Goal: Find contact information: Find contact information

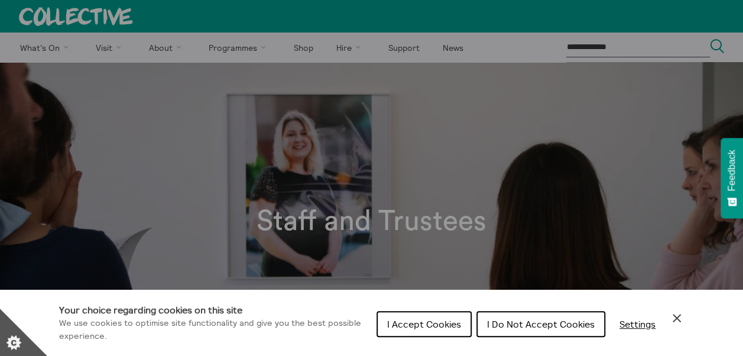
click at [521, 323] on span "I Do Not Accept Cookies" at bounding box center [541, 324] width 108 height 12
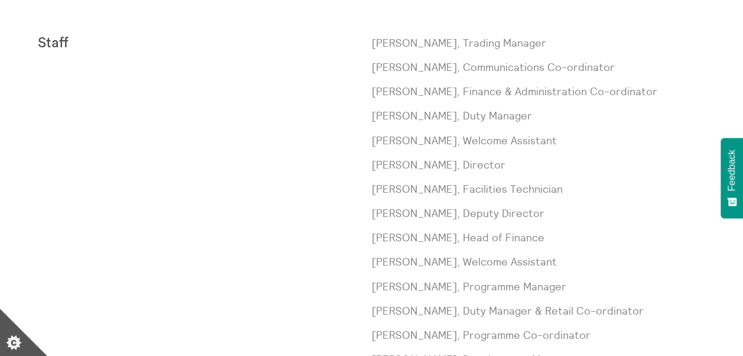
scroll to position [360, 0]
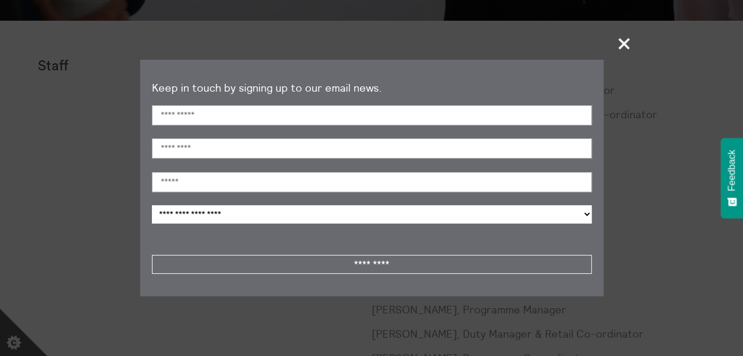
click at [632, 43] on span "+" at bounding box center [624, 43] width 35 height 35
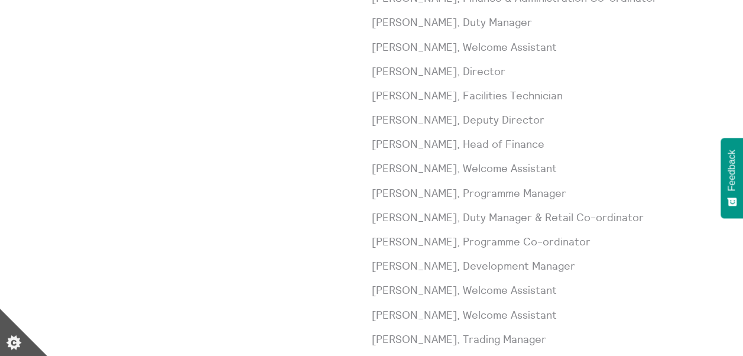
scroll to position [470, 0]
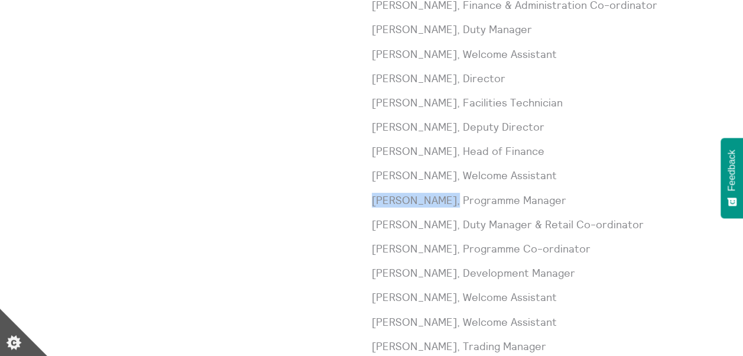
drag, startPoint x: 373, startPoint y: 200, endPoint x: 436, endPoint y: 201, distance: 63.3
click at [436, 201] on p "[PERSON_NAME], Programme Manager" at bounding box center [539, 200] width 334 height 15
copy p "[PERSON_NAME],"
click at [309, 218] on div "Staff" at bounding box center [205, 224] width 334 height 551
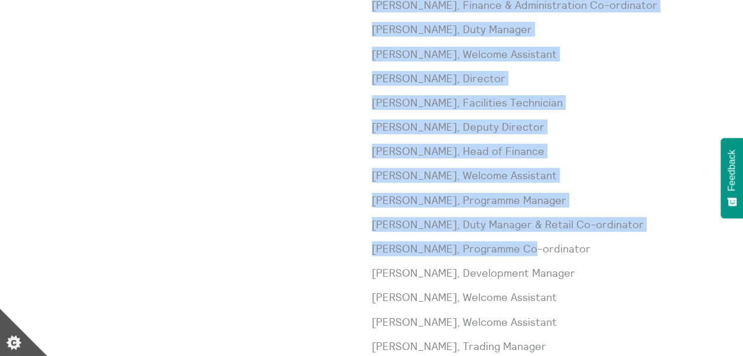
drag, startPoint x: 368, startPoint y: 248, endPoint x: 523, endPoint y: 254, distance: 155.1
click at [523, 254] on div "Staff [PERSON_NAME], Trading Manager [PERSON_NAME], Communications Co-ordinator…" at bounding box center [372, 224] width 668 height 551
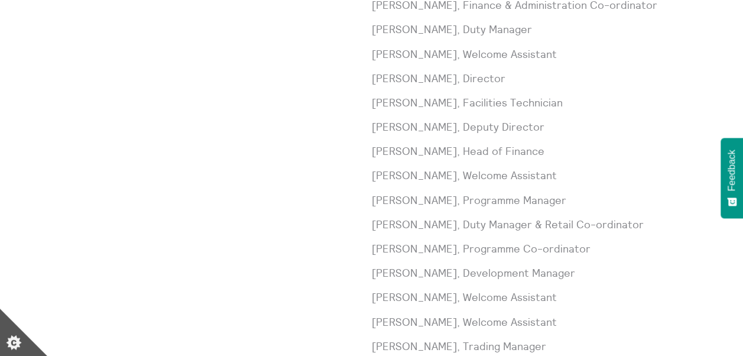
drag, startPoint x: 523, startPoint y: 254, endPoint x: 562, endPoint y: 252, distance: 39.7
click at [562, 252] on p "[PERSON_NAME], Programme Co-ordinator" at bounding box center [539, 248] width 334 height 15
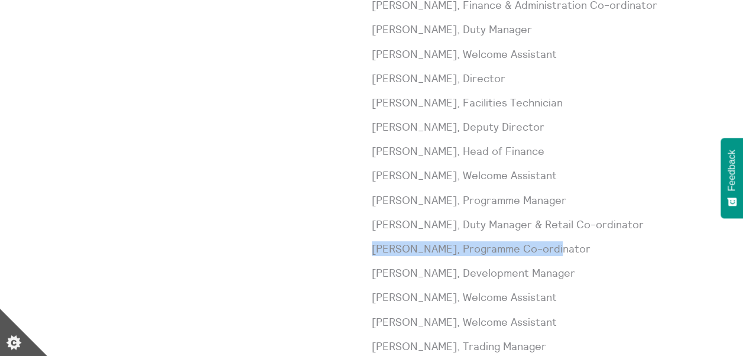
drag, startPoint x: 556, startPoint y: 248, endPoint x: 371, endPoint y: 246, distance: 185.1
click at [372, 246] on p "[PERSON_NAME], Programme Co-ordinator" at bounding box center [539, 248] width 334 height 15
copy p "[PERSON_NAME], Programme Co-ordinator"
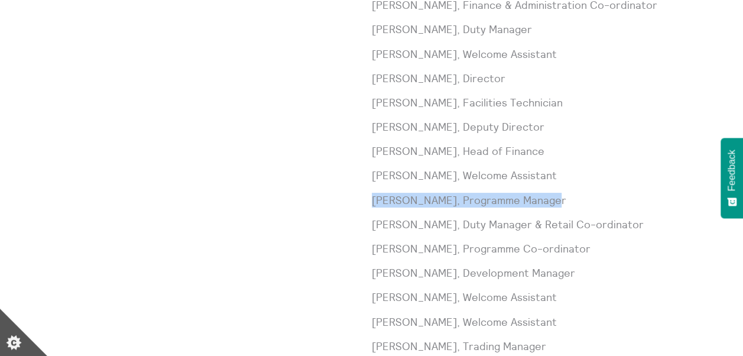
drag, startPoint x: 374, startPoint y: 200, endPoint x: 551, endPoint y: 199, distance: 177.4
click at [551, 199] on p "[PERSON_NAME], Programme Manager" at bounding box center [539, 200] width 334 height 15
copy p "[PERSON_NAME], Programme Manager"
